Goal: Check status

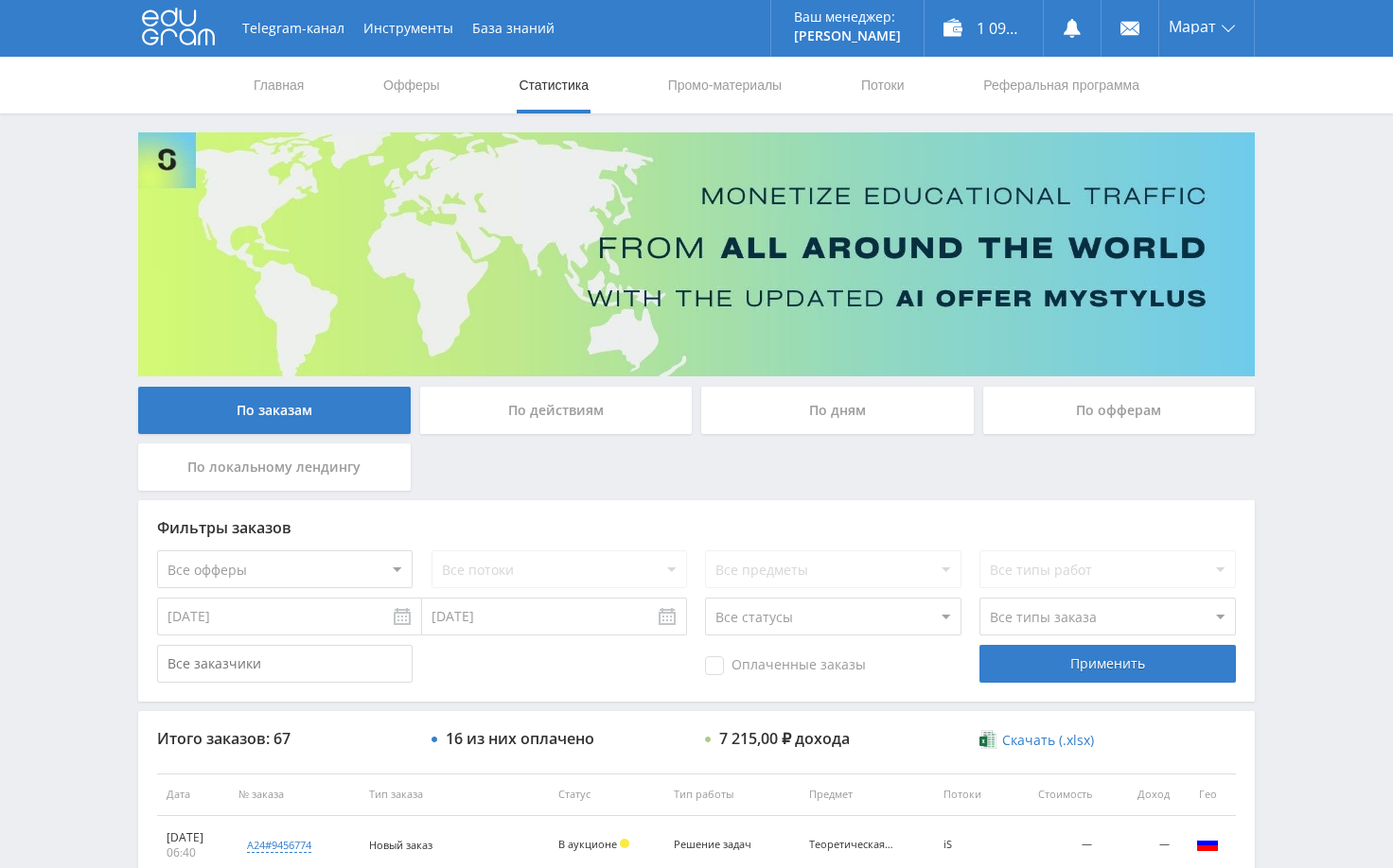
drag, startPoint x: 1335, startPoint y: 264, endPoint x: 1335, endPoint y: 283, distance: 19.0
click at [1335, 276] on div "Telegram-канал Инструменты База знаний Ваш менеджер: [PERSON_NAME] Online @edug…" at bounding box center [696, 794] width 1393 height 1588
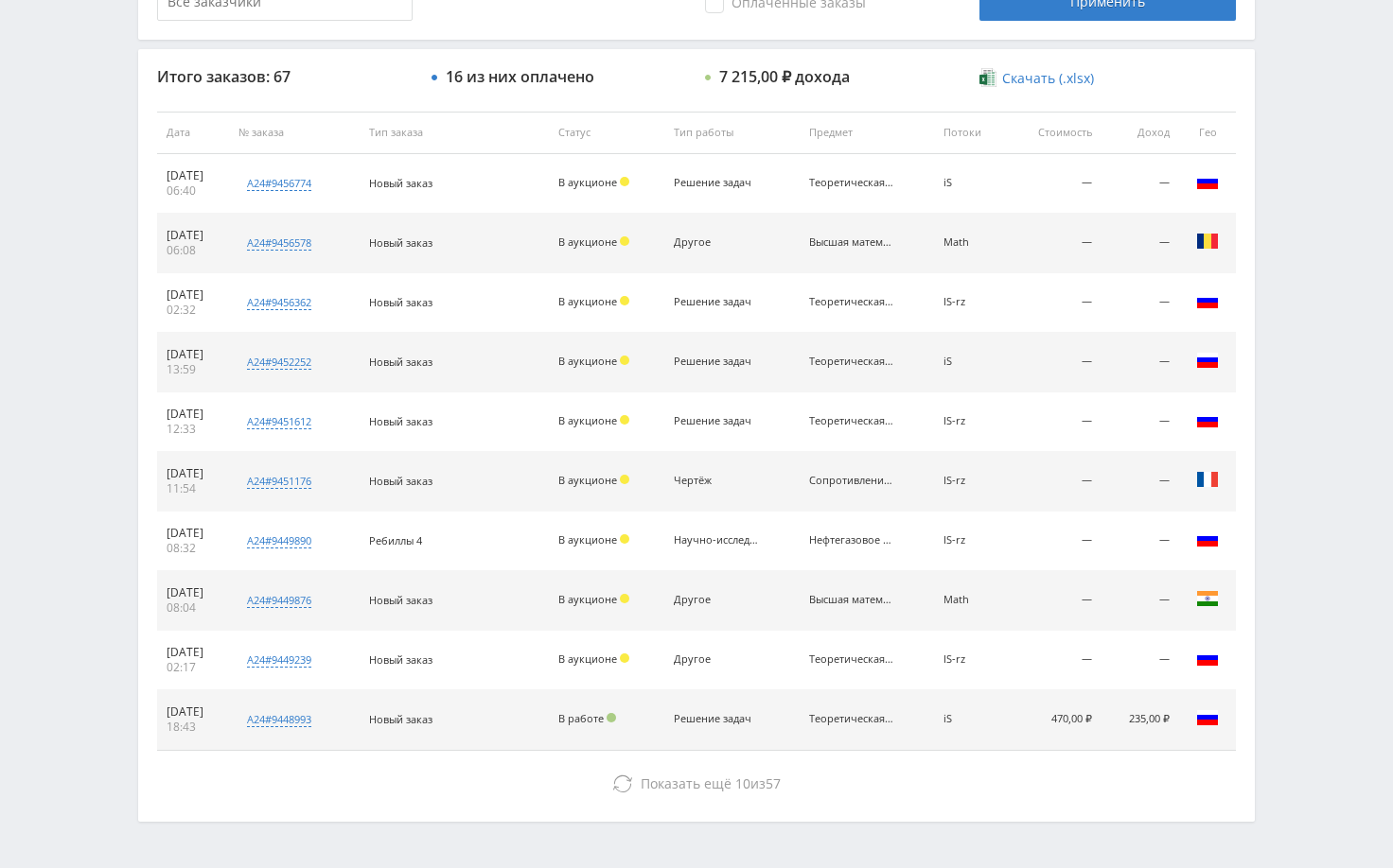
scroll to position [568, 0]
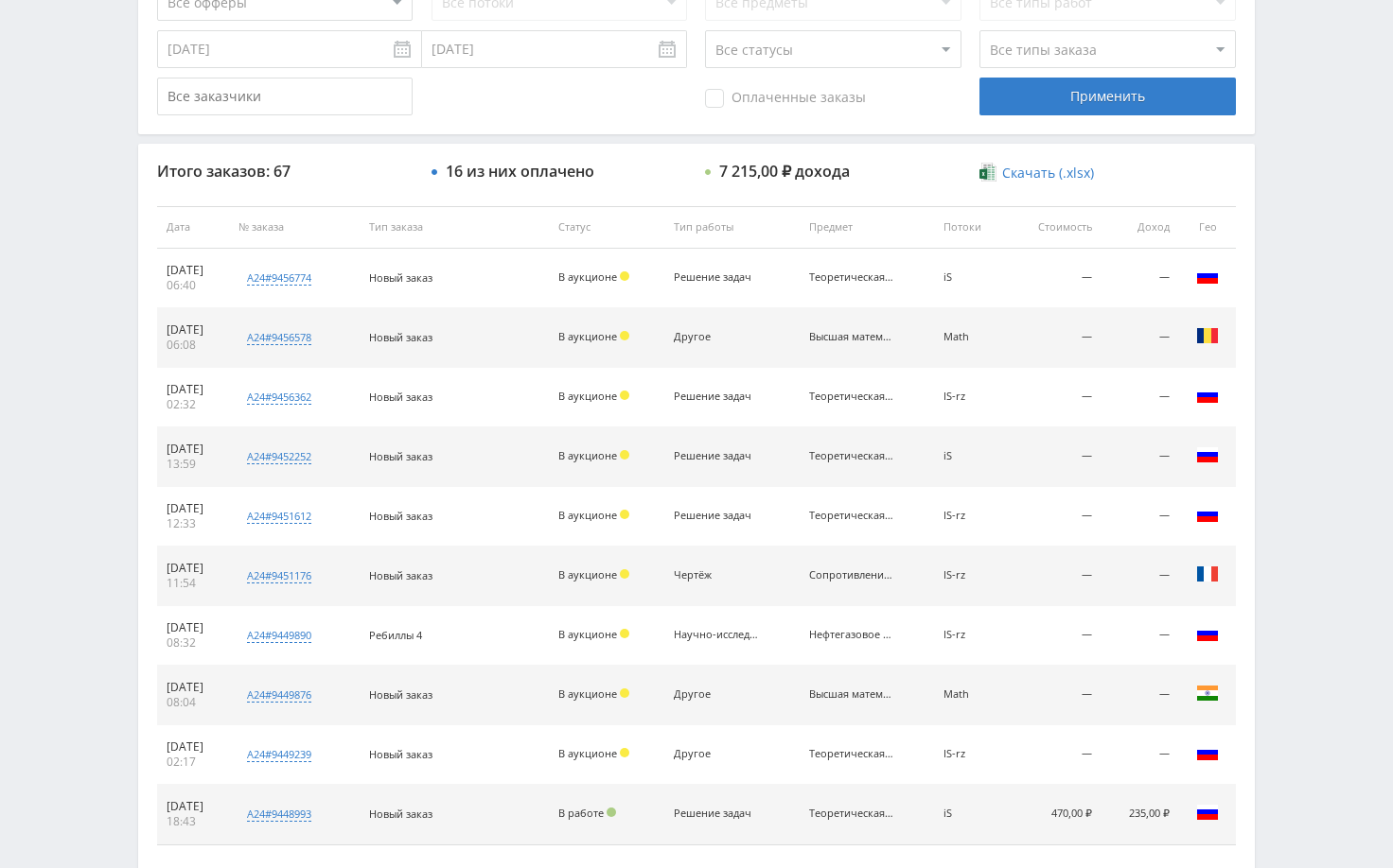
drag, startPoint x: 224, startPoint y: 809, endPoint x: 154, endPoint y: 804, distance: 70.2
click at [154, 804] on div "Итого заказов: 67 16 из них оплачено 7 215,00 ₽ дохода Скачать (.xlsx) Дата № з…" at bounding box center [696, 529] width 1116 height 772
click at [214, 808] on div "[DATE]" at bounding box center [193, 806] width 53 height 15
click at [220, 808] on div "[DATE]" at bounding box center [193, 806] width 53 height 15
click at [233, 851] on div "Итого заказов: 67 16 из них оплачено 7 215,00 ₽ дохода Скачать (.xlsx) Дата № з…" at bounding box center [696, 529] width 1116 height 772
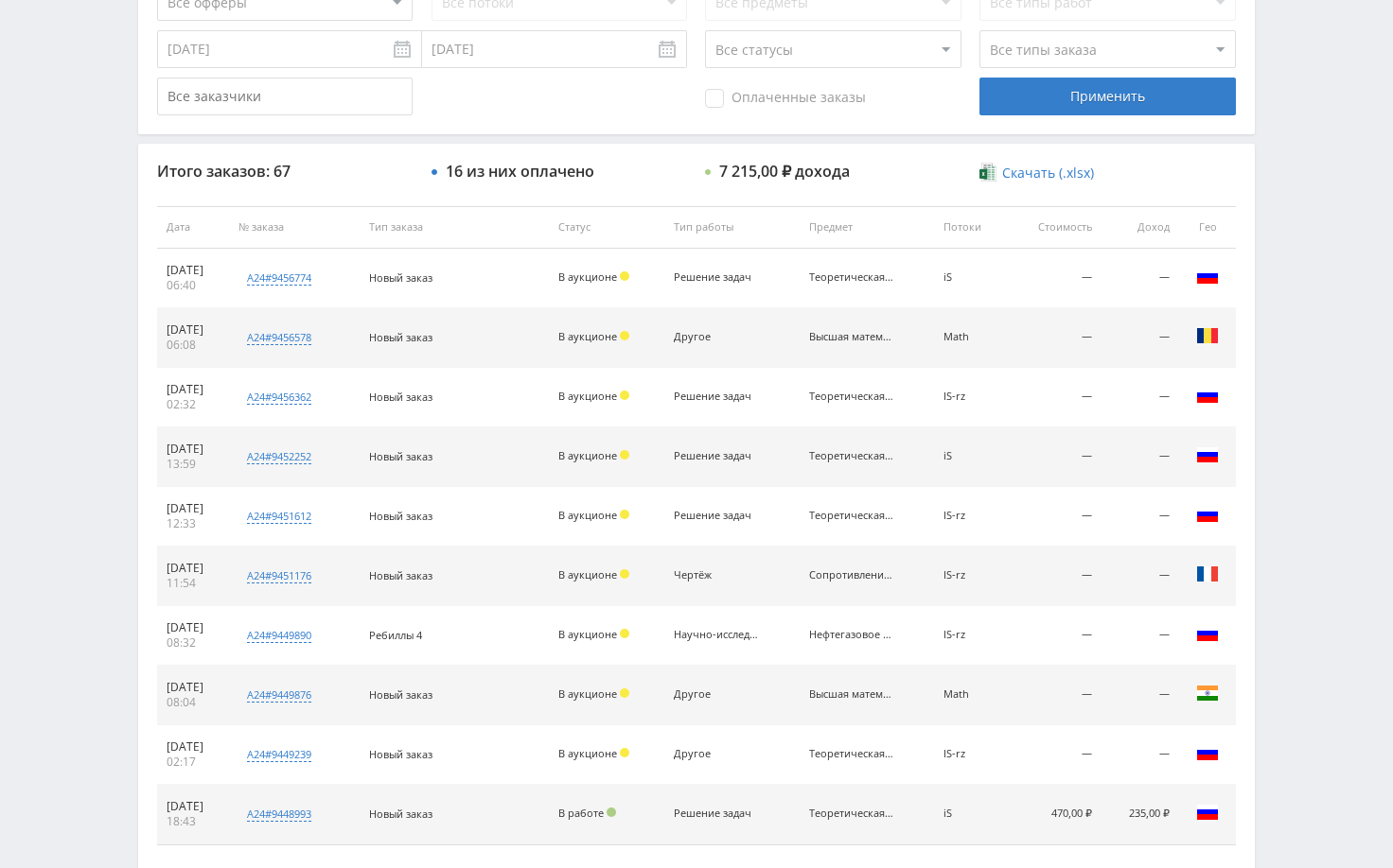
drag, startPoint x: 980, startPoint y: 752, endPoint x: 951, endPoint y: 759, distance: 29.8
click at [951, 759] on td "IS-rz" at bounding box center [971, 755] width 74 height 60
drag, startPoint x: 786, startPoint y: 807, endPoint x: 333, endPoint y: 824, distance: 453.3
click at [333, 824] on tr "08.09.2025 18:43 a24#9448993 Нужно решить задание по предмету Кол-во ставок 2 З…" at bounding box center [697, 815] width 1079 height 60
click at [1344, 563] on div "Telegram-канал Инструменты База знаний Ваш менеджер: [PERSON_NAME] Online @edug…" at bounding box center [696, 226] width 1393 height 1588
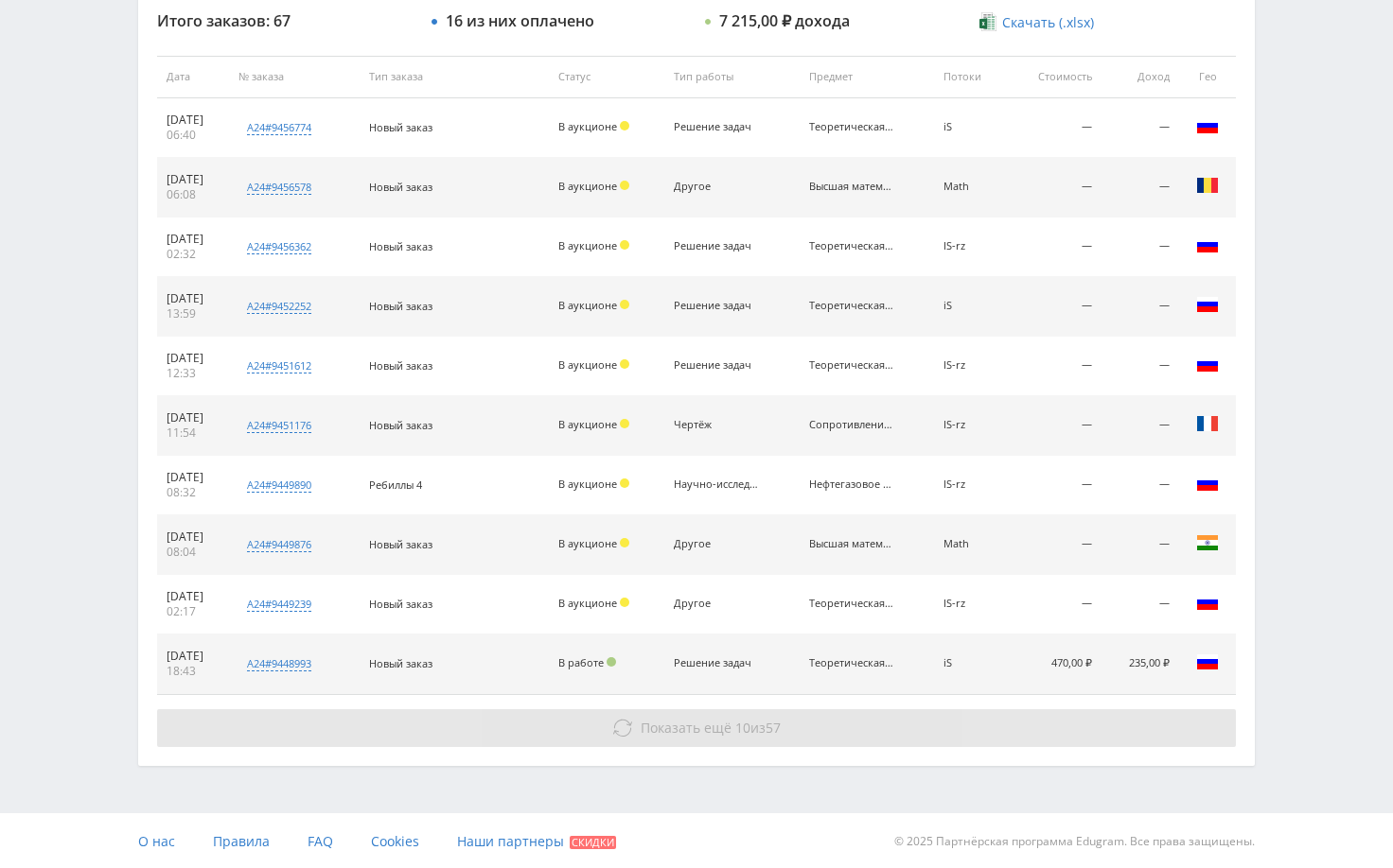
scroll to position [719, 0]
click at [1112, 740] on button "Показать ещё 10 из 57" at bounding box center [697, 726] width 1079 height 37
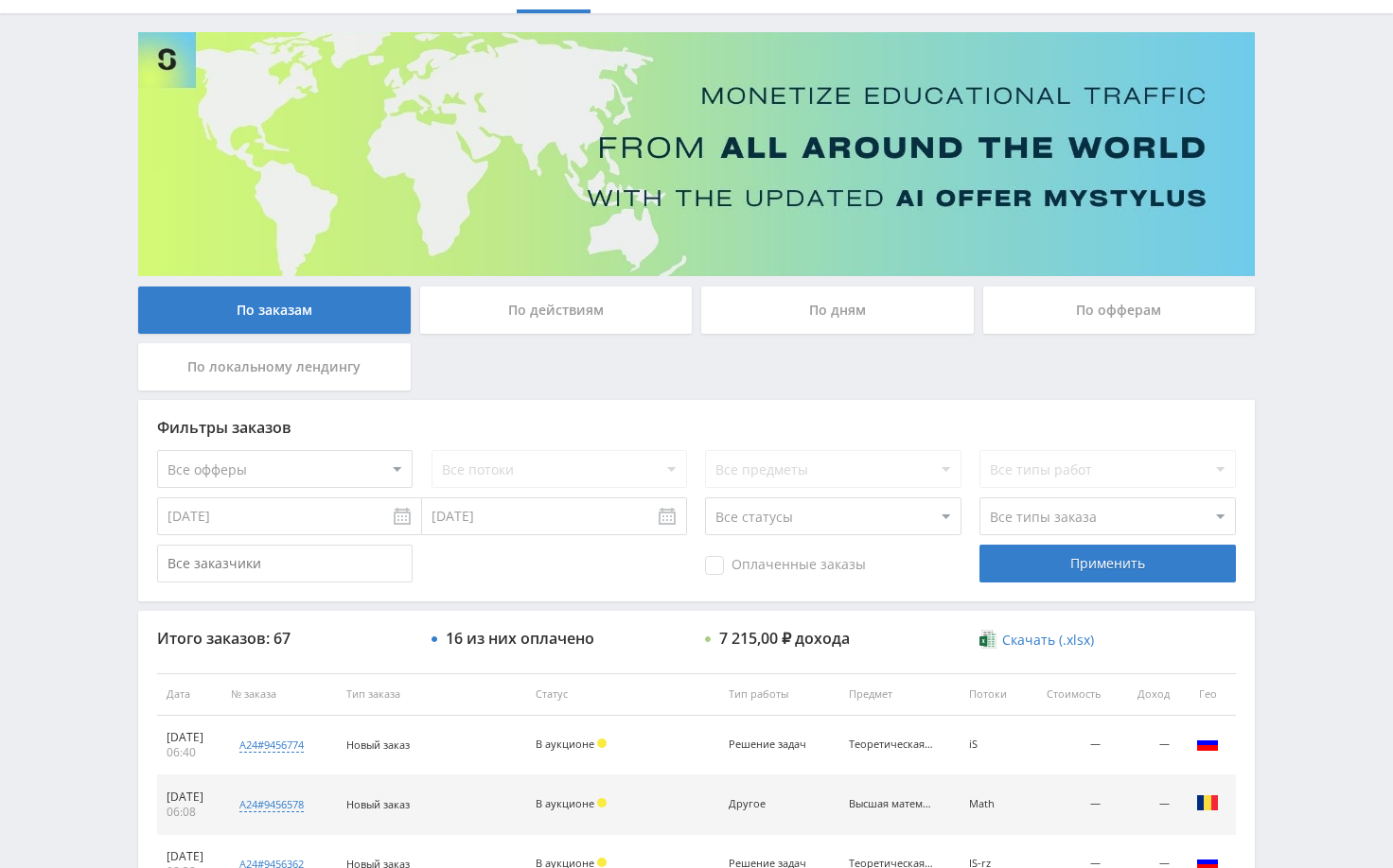
scroll to position [0, 0]
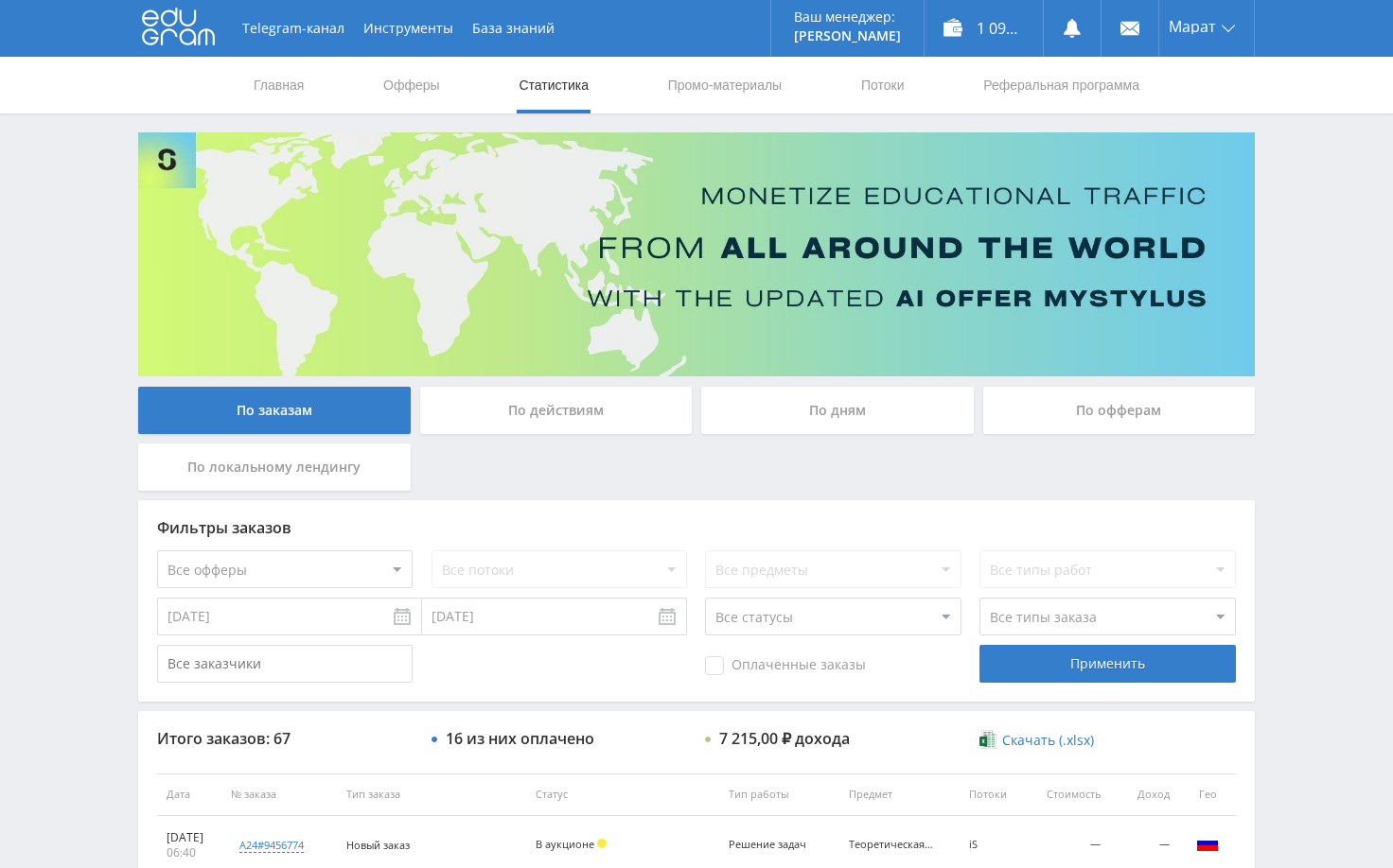
click at [1290, 283] on div "Telegram-канал Инструменты База знаний Ваш менеджер: [PERSON_NAME] Online @edug…" at bounding box center [696, 794] width 1393 height 1588
click at [864, 408] on div "По дням" at bounding box center [837, 410] width 273 height 47
click at [0, 0] on input "По дням" at bounding box center [0, 0] width 0 height 0
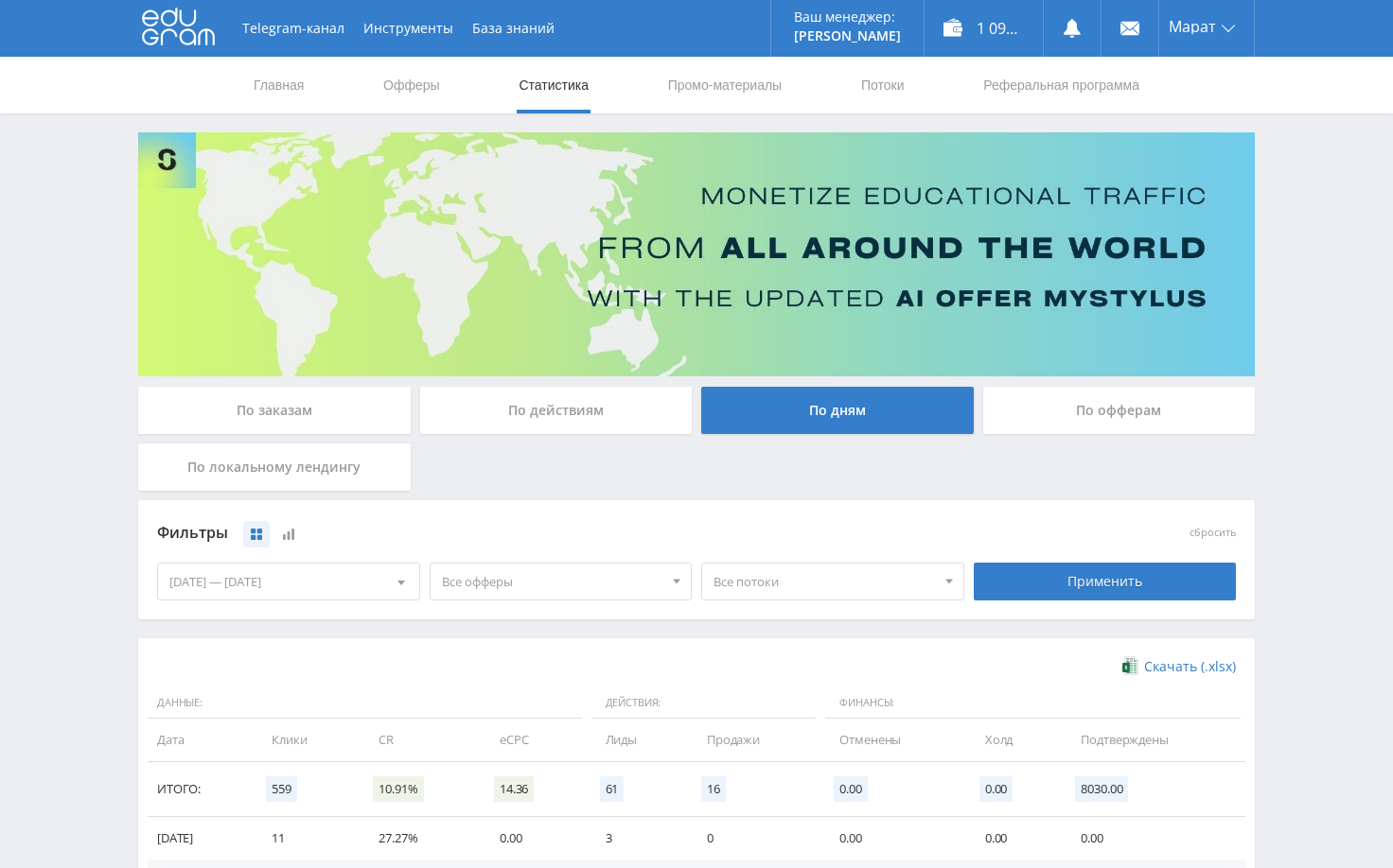
click at [312, 409] on div "По заказам" at bounding box center [274, 410] width 273 height 47
click at [0, 0] on input "По заказам" at bounding box center [0, 0] width 0 height 0
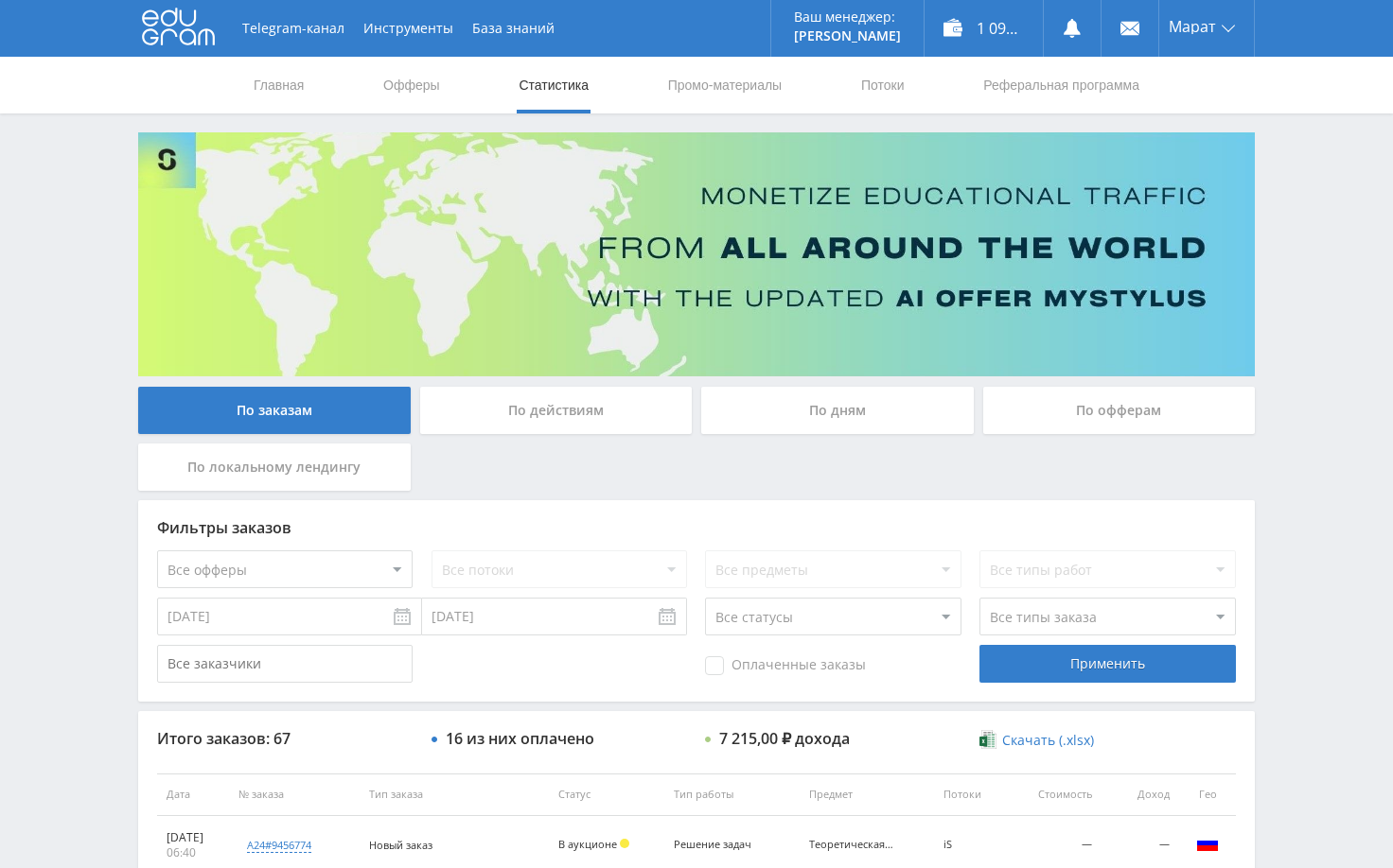
click at [1312, 499] on div "Telegram-канал Инструменты База знаний Ваш менеджер: [PERSON_NAME] Online @edug…" at bounding box center [696, 794] width 1393 height 1588
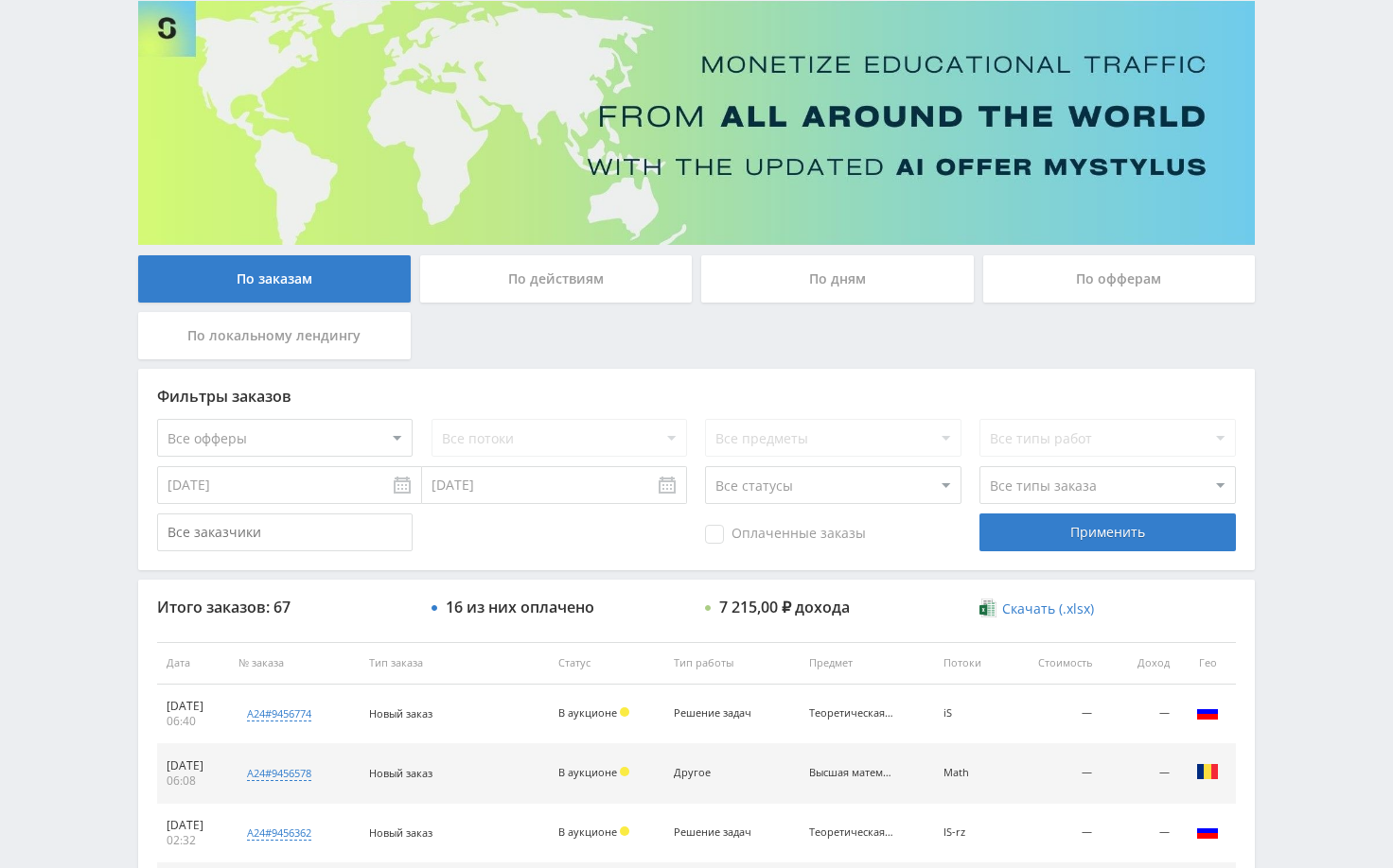
scroll to position [378, 0]
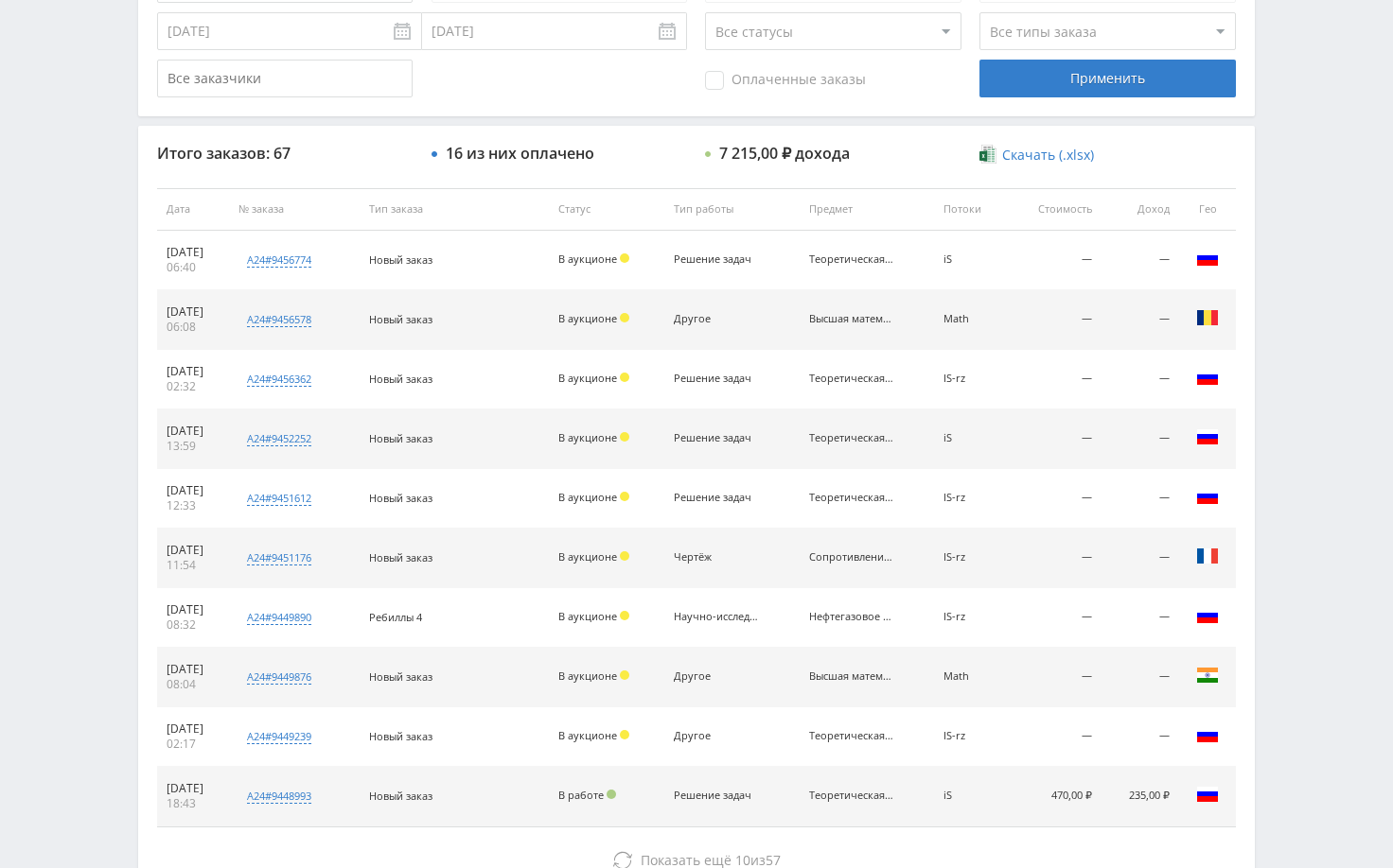
scroll to position [436, 0]
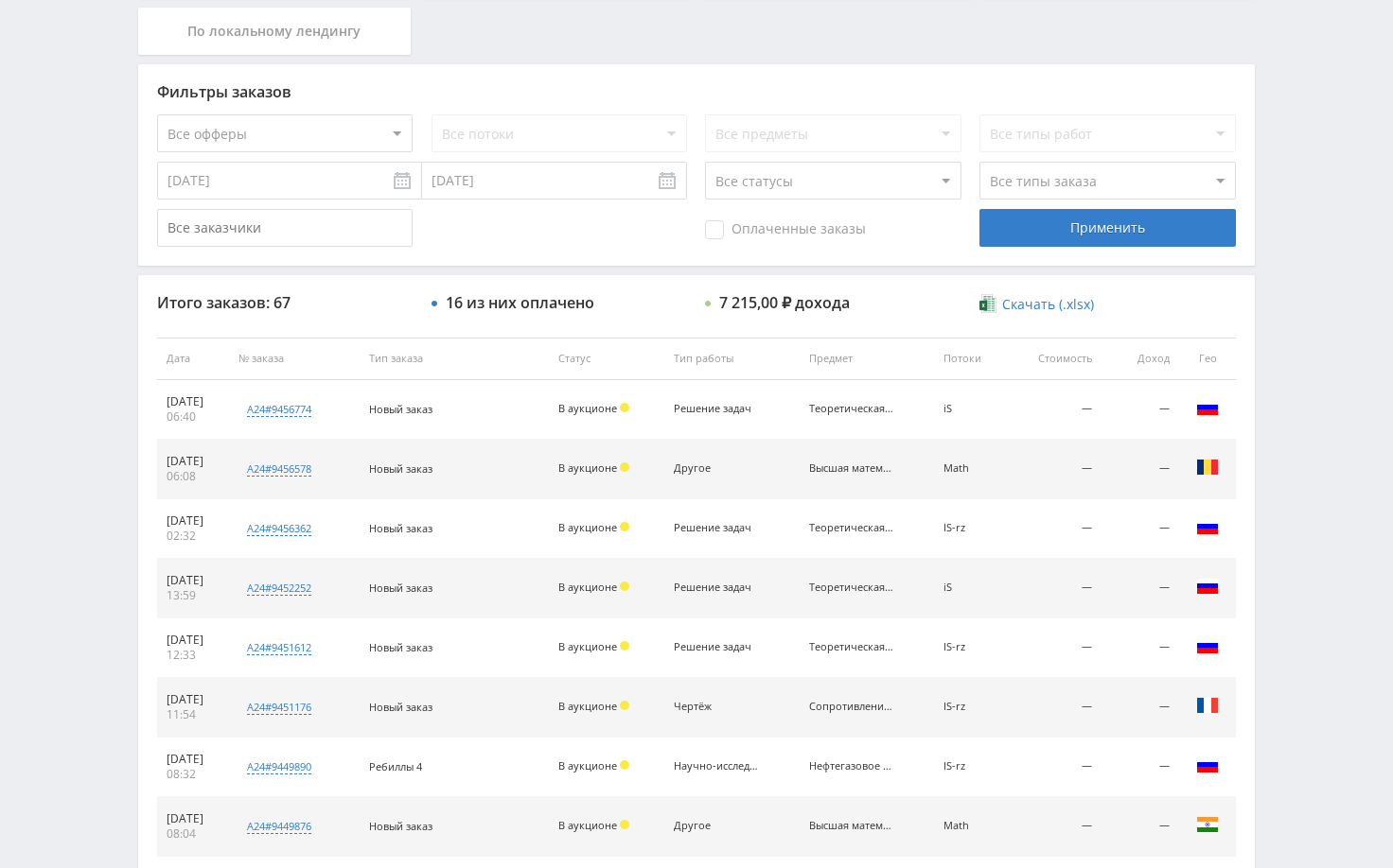
click at [1312, 444] on div "Telegram-канал Инструменты База знаний Ваш менеджер: [PERSON_NAME] Online @edug…" at bounding box center [696, 358] width 1393 height 1588
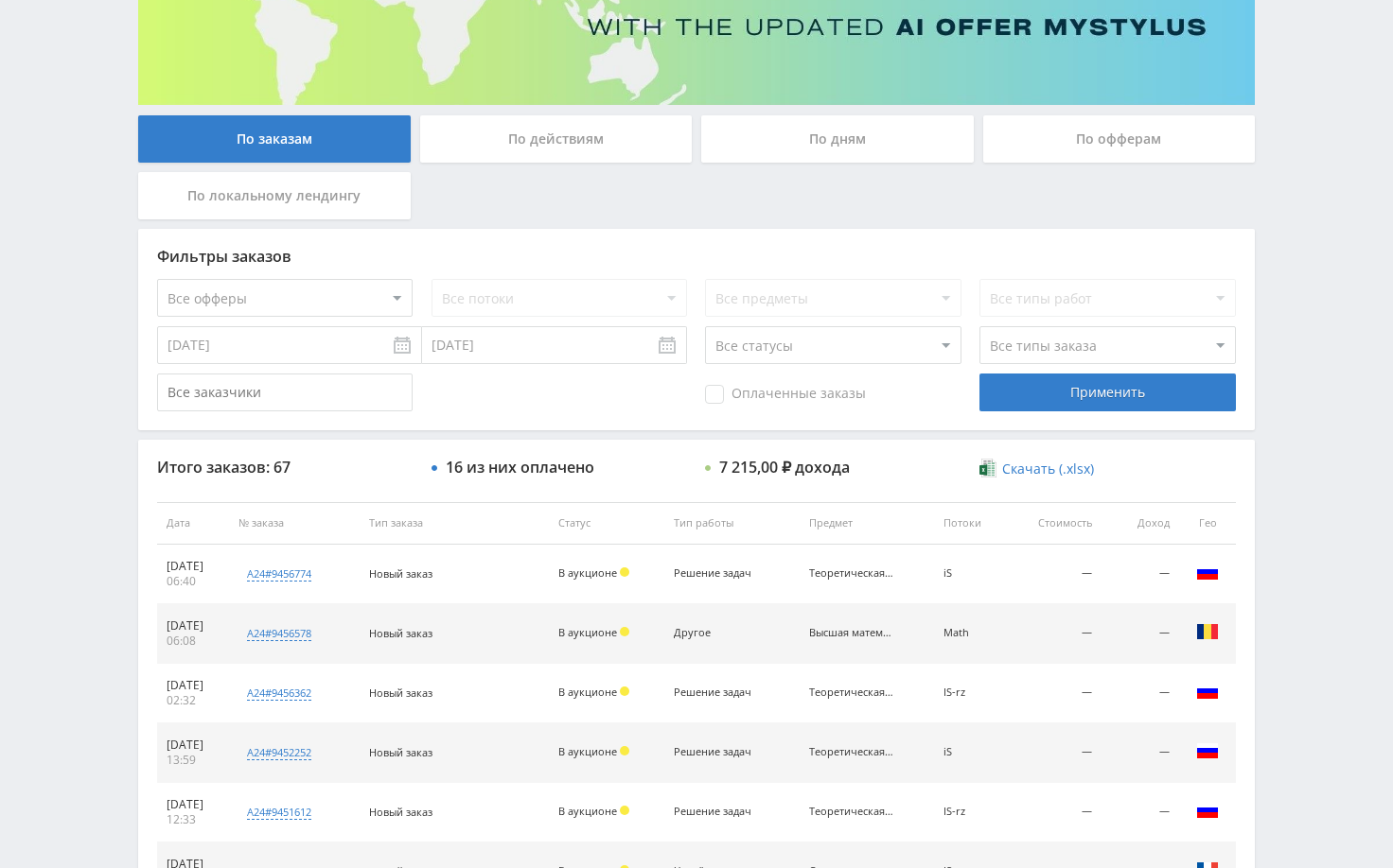
scroll to position [0, 0]
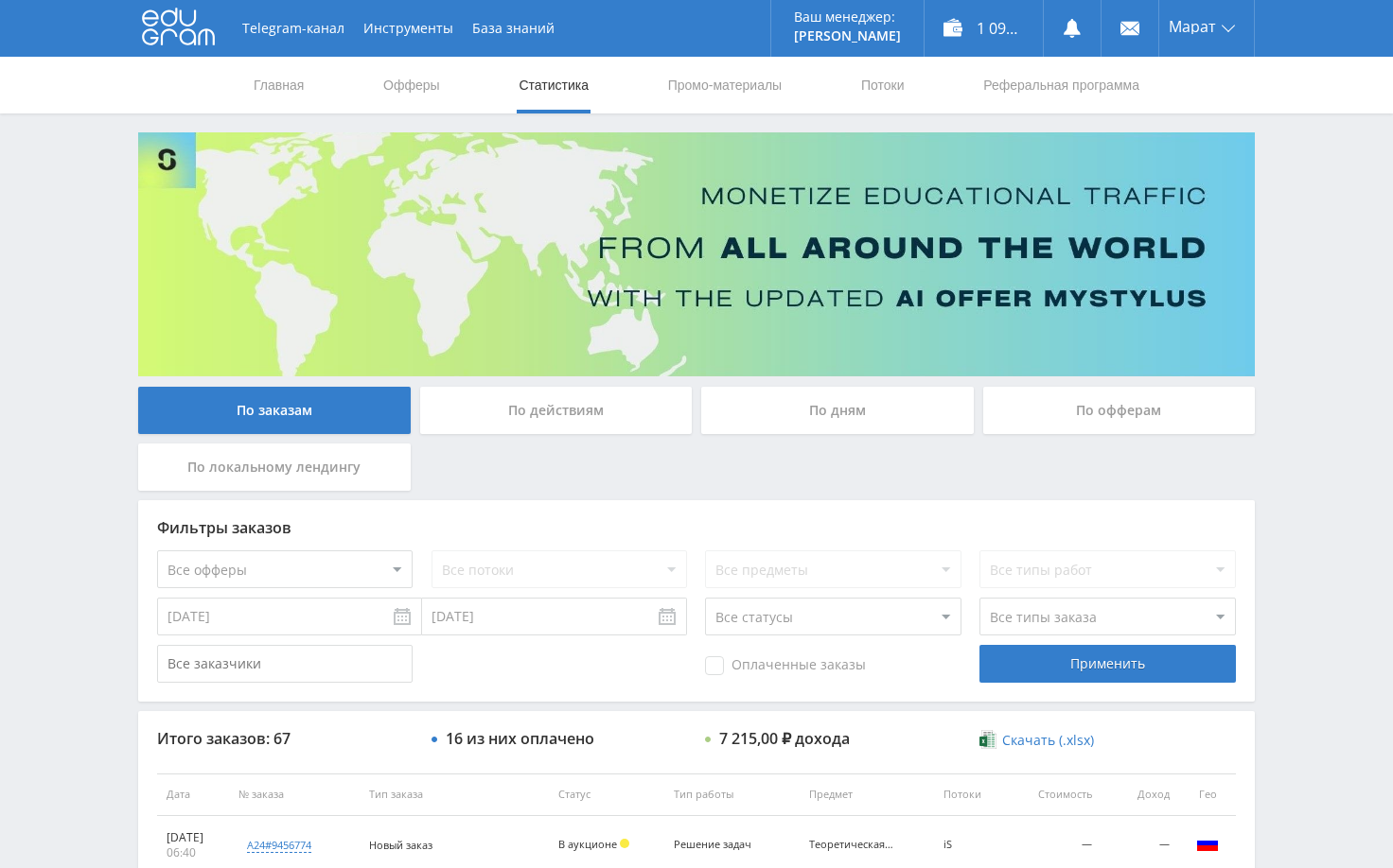
click at [1337, 294] on div "Telegram-канал Инструменты База знаний Ваш менеджер: [PERSON_NAME] Online @edug…" at bounding box center [696, 794] width 1393 height 1588
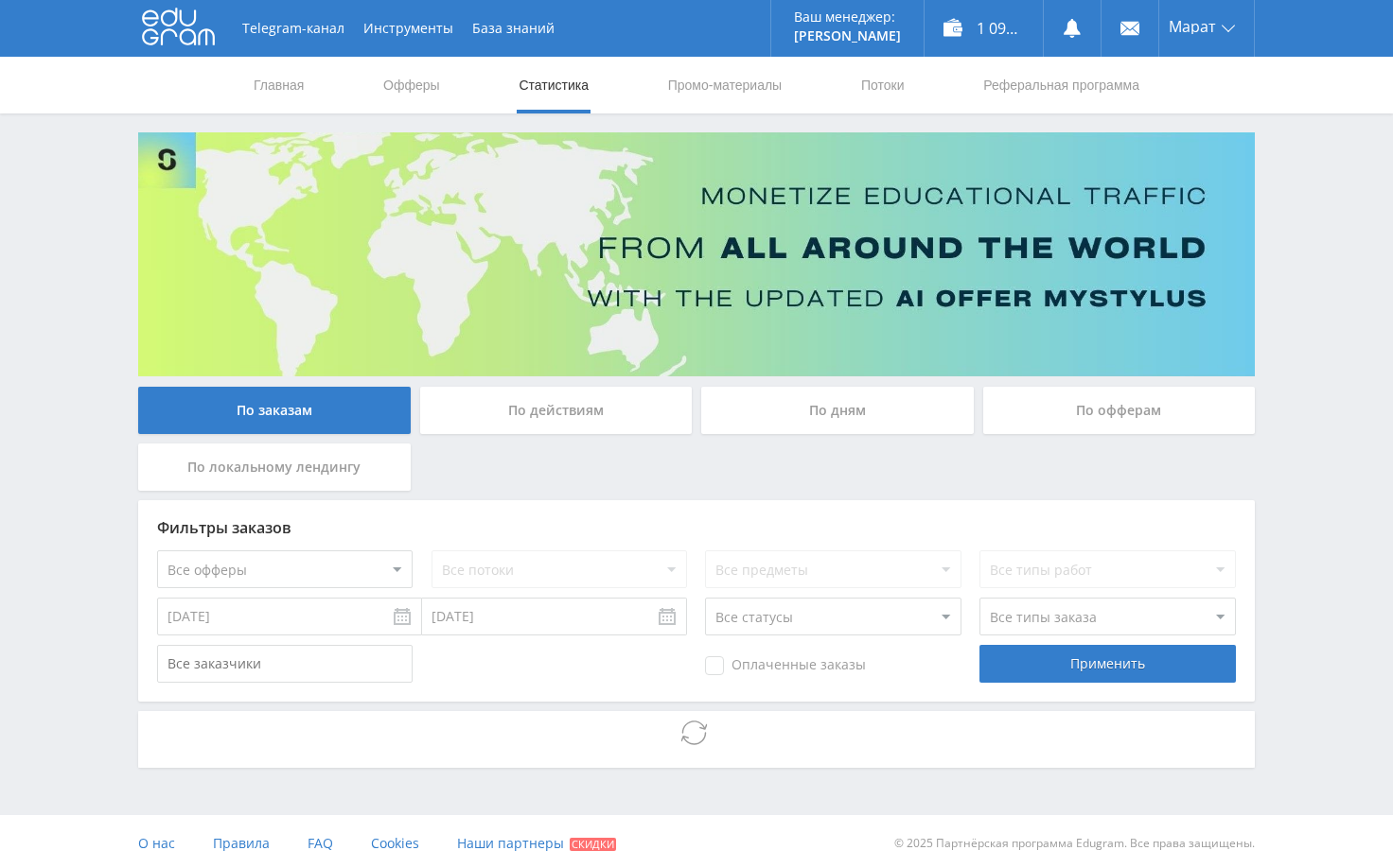
click at [1332, 466] on div "Telegram-канал Инструменты База знаний Ваш менеджер: [PERSON_NAME] Online @edug…" at bounding box center [696, 436] width 1393 height 872
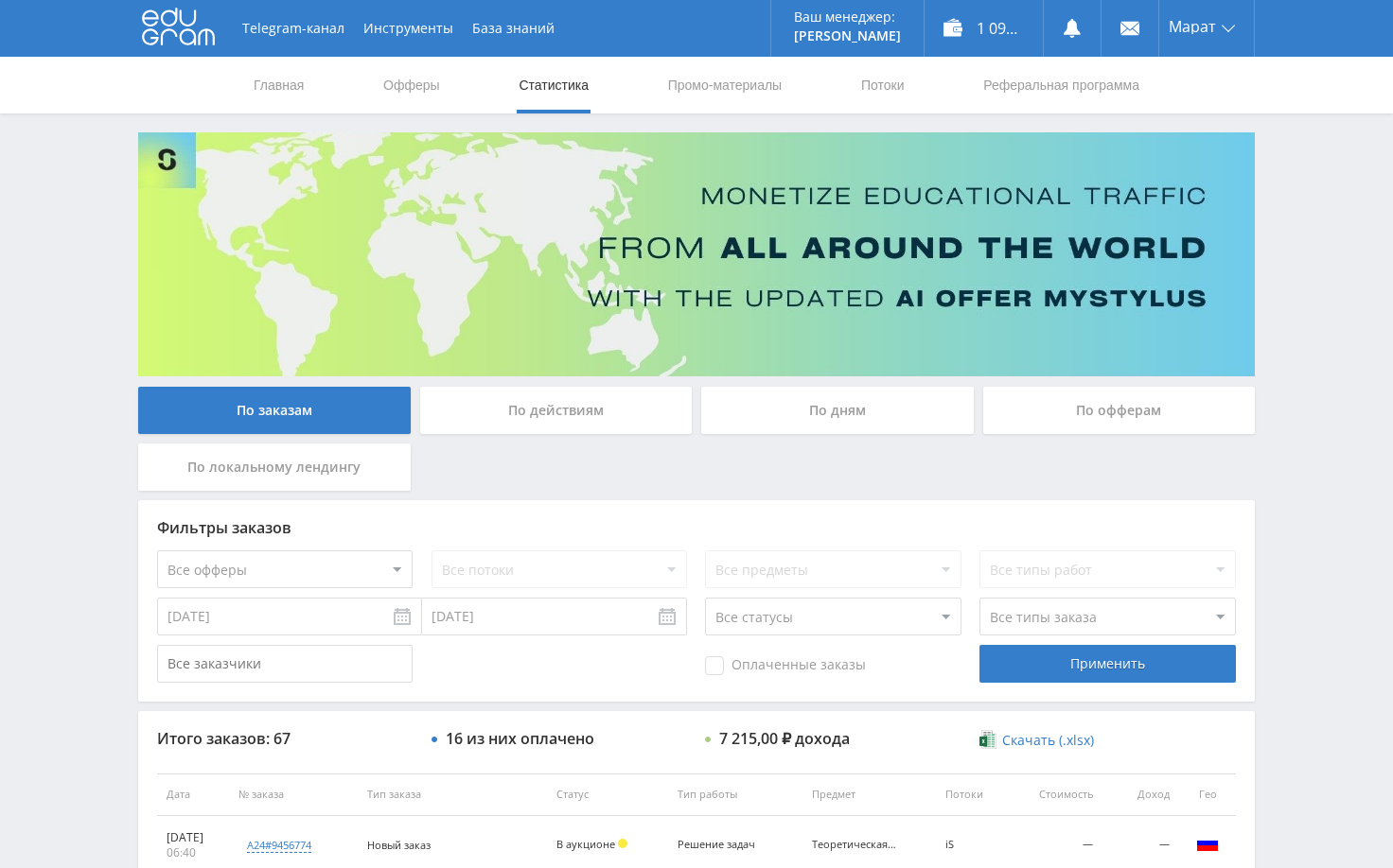
click at [1301, 330] on div "Telegram-канал Инструменты База знаний Ваш менеджер: [PERSON_NAME] Online @edug…" at bounding box center [696, 794] width 1393 height 1588
click at [1303, 257] on div "Telegram-канал Инструменты База знаний Ваш менеджер: [PERSON_NAME] Online @edug…" at bounding box center [696, 794] width 1393 height 1588
